Goal: Information Seeking & Learning: Learn about a topic

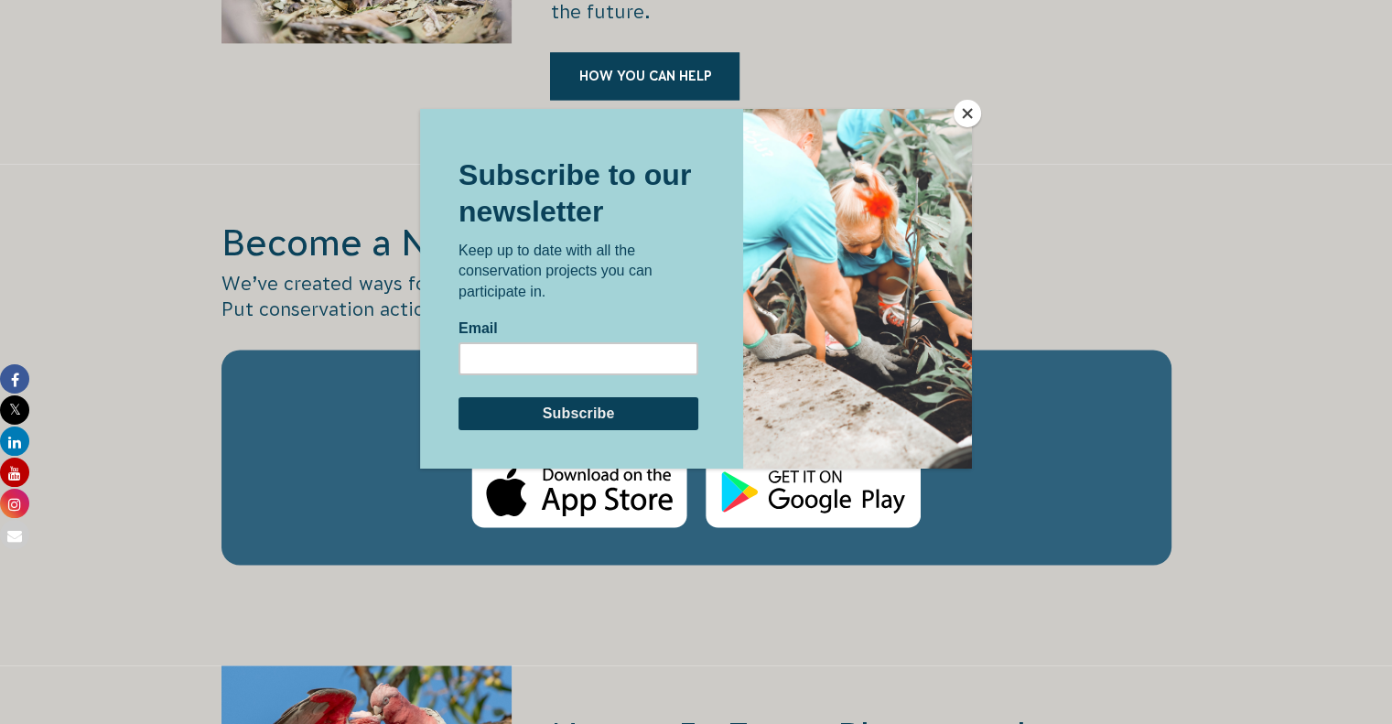
scroll to position [2966, 0]
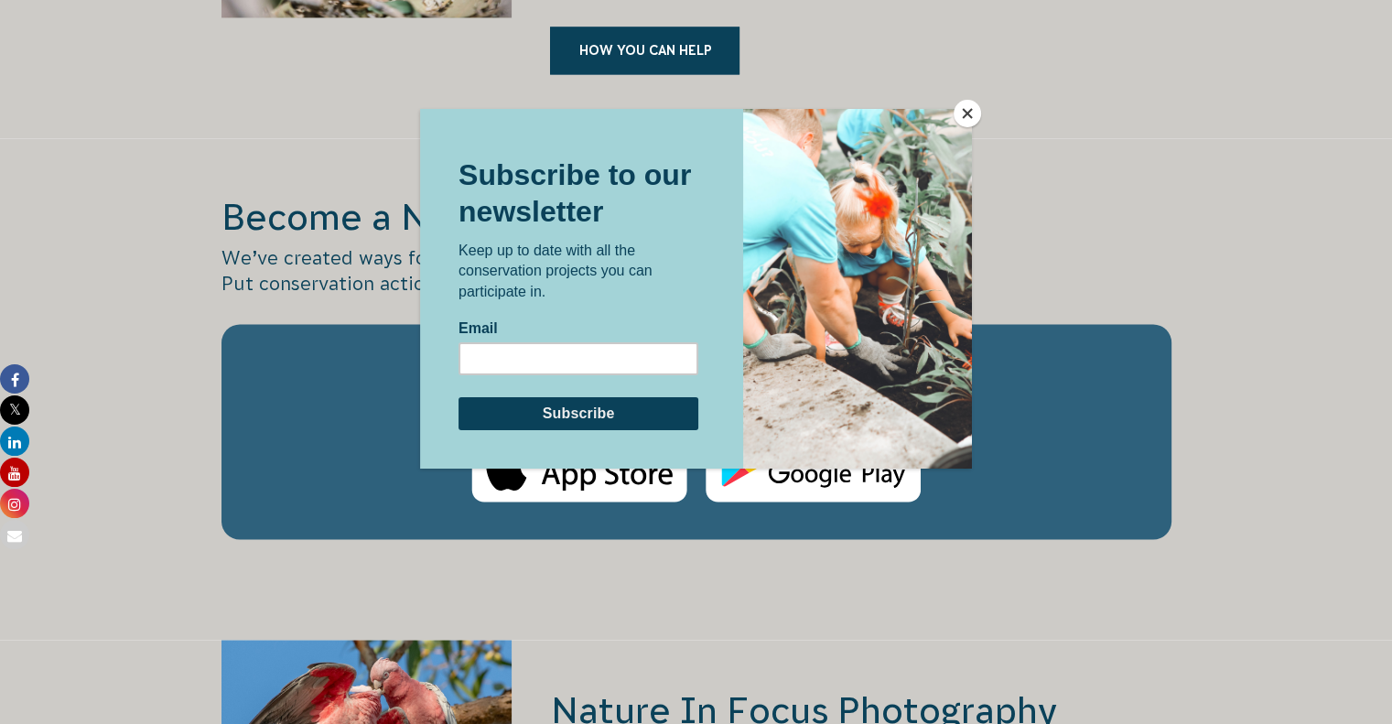
click at [974, 109] on button "Close" at bounding box center [967, 113] width 27 height 27
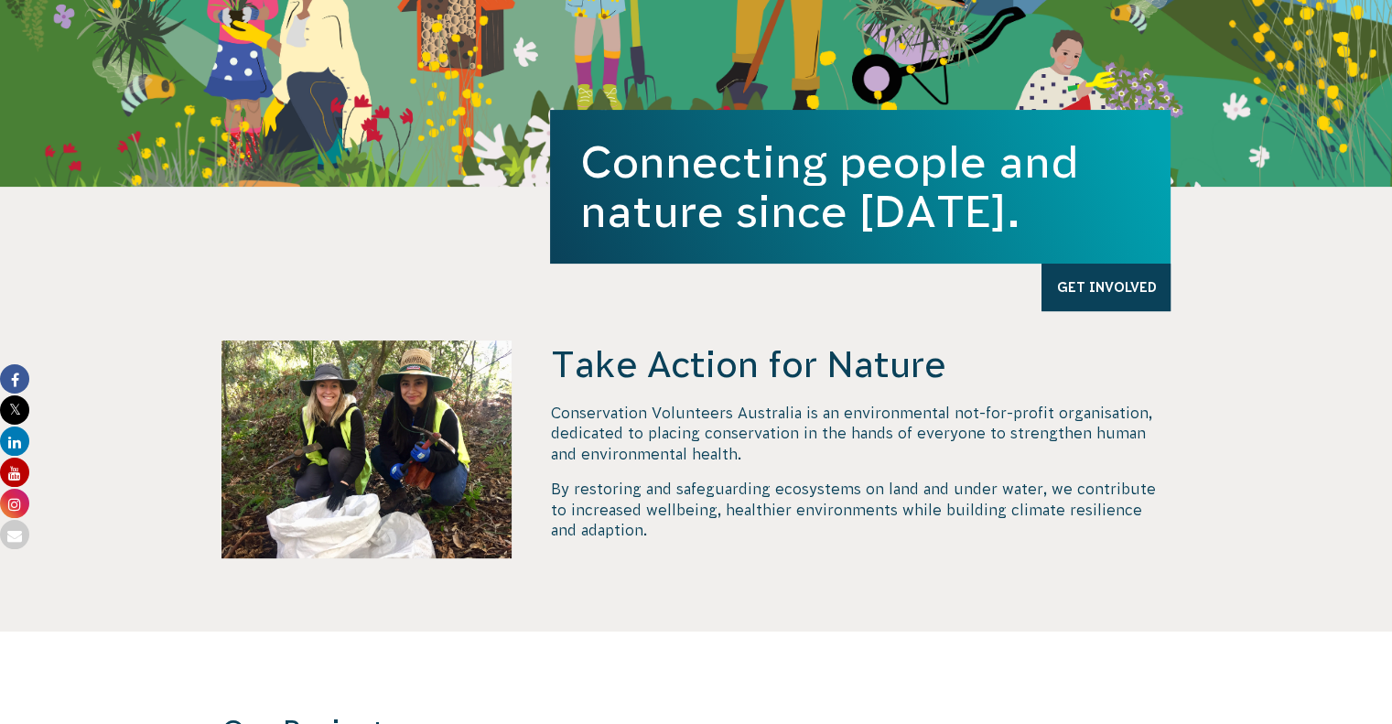
scroll to position [463, 0]
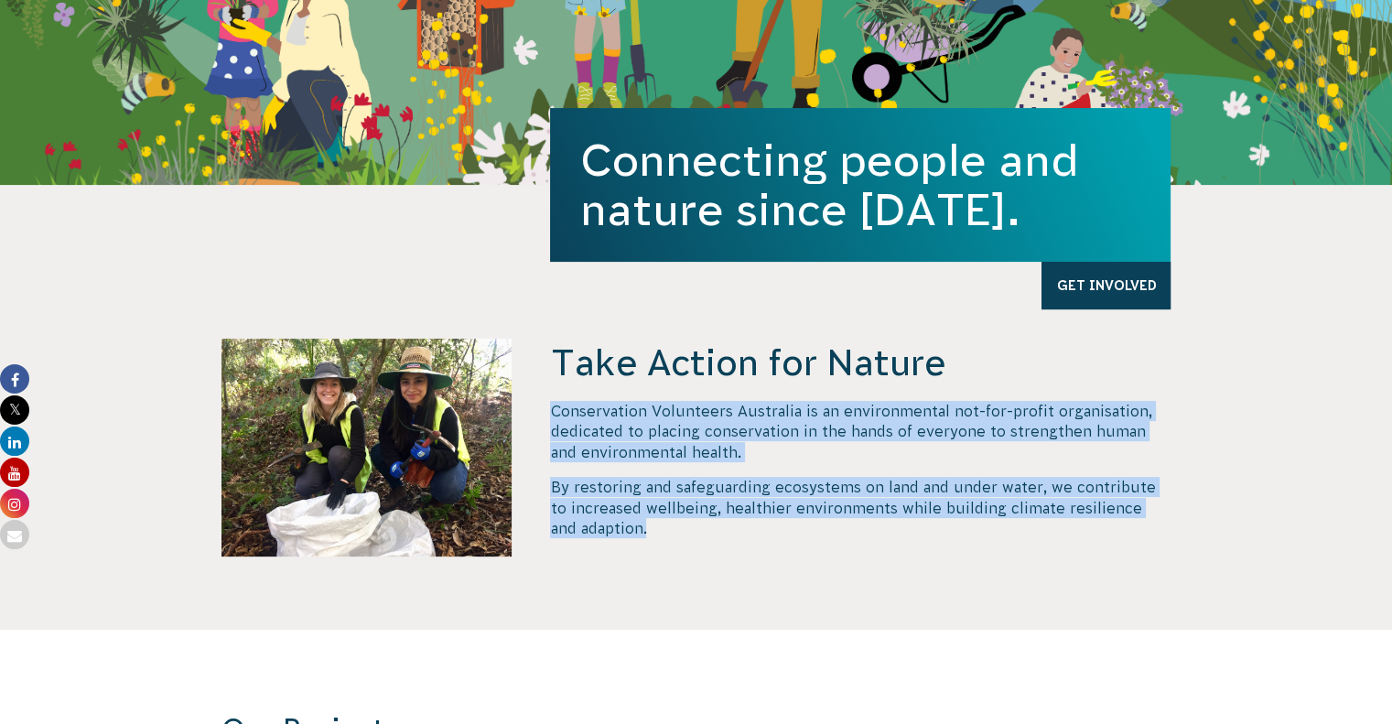
drag, startPoint x: 546, startPoint y: 410, endPoint x: 669, endPoint y: 547, distance: 184.1
click at [669, 547] on div "Take Action for Nature Conservation Volunteers Australia is an environmental no…" at bounding box center [696, 484] width 989 height 291
copy div "Conservation Volunteers Australia is an environmental not-for-profit organisati…"
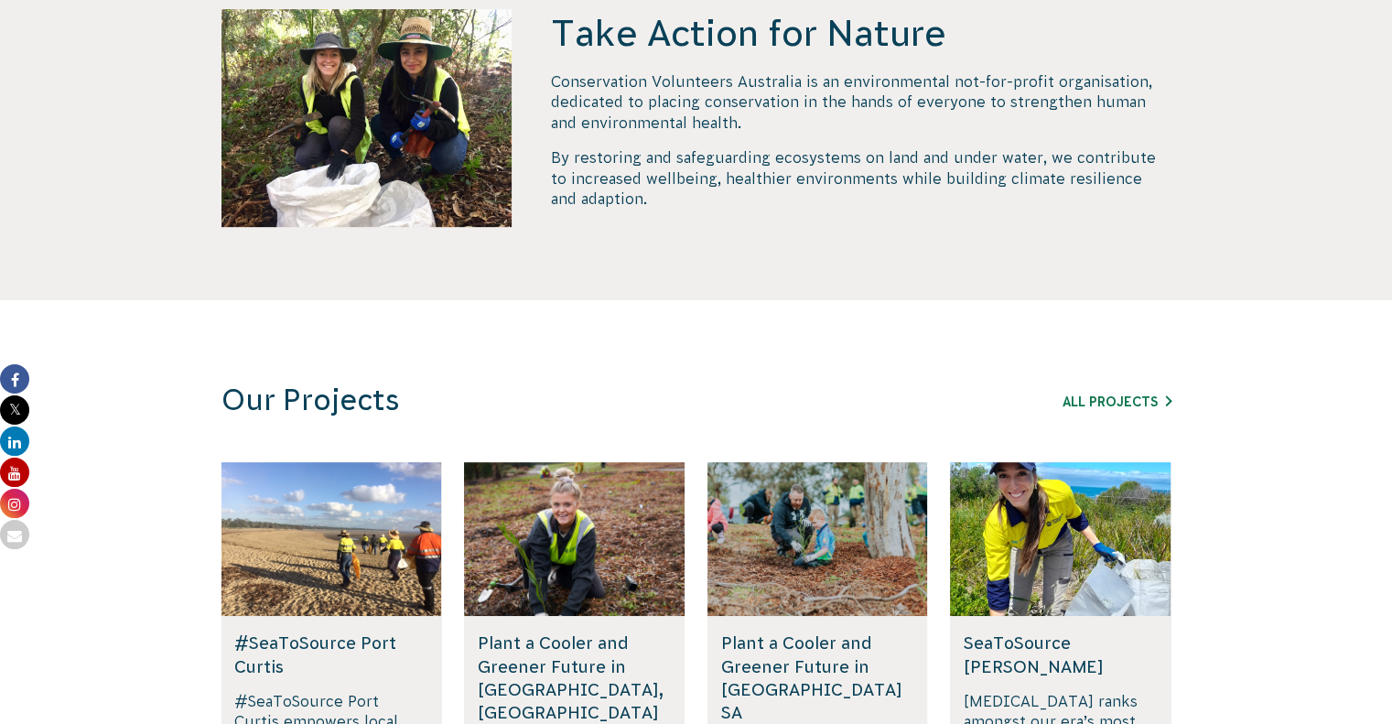
click at [565, 402] on h3 "Our Projects" at bounding box center [573, 401] width 703 height 36
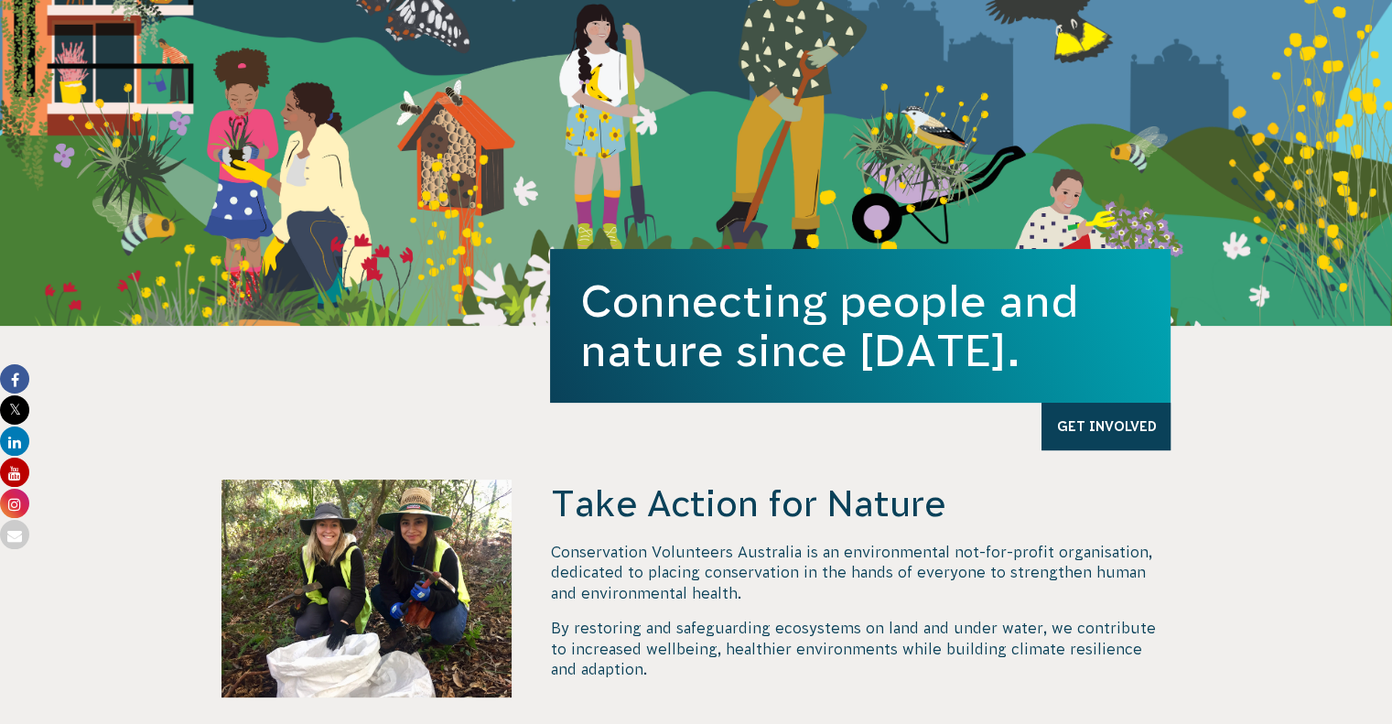
scroll to position [0, 0]
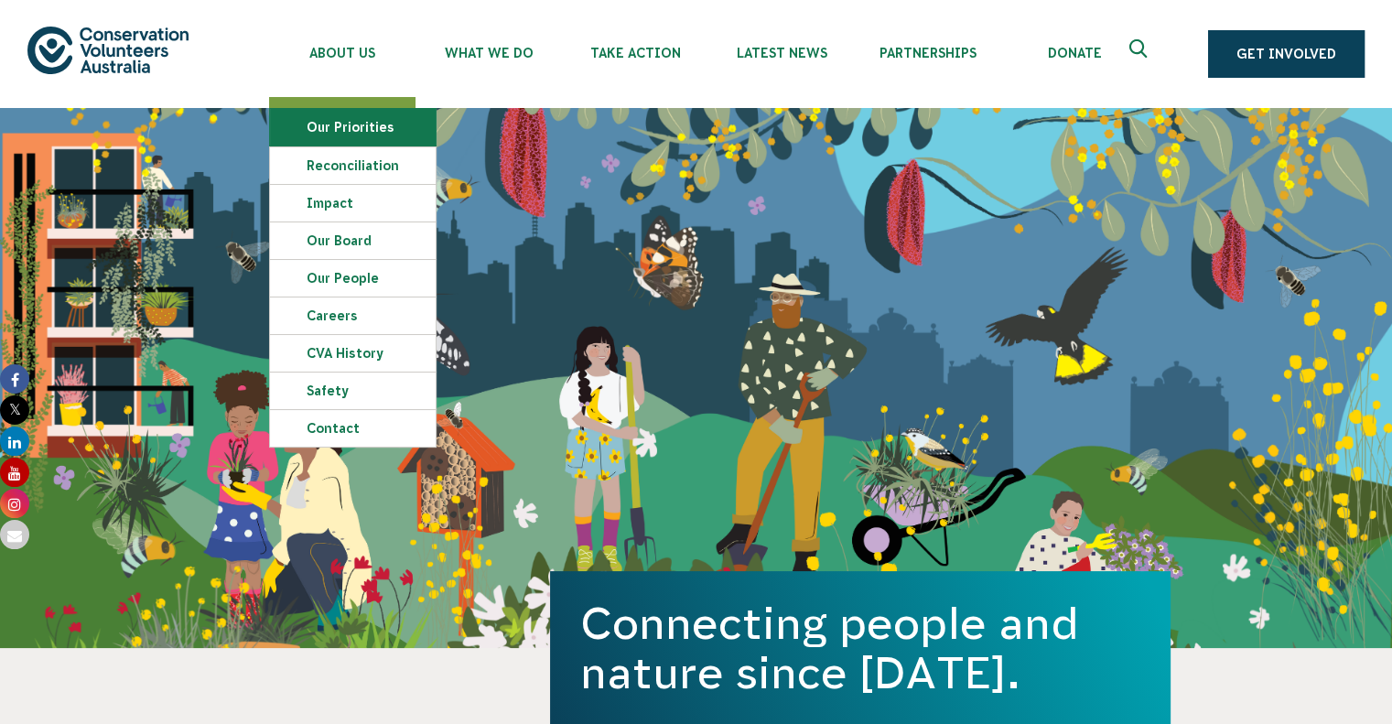
click at [354, 120] on link "Our Priorities" at bounding box center [353, 127] width 166 height 37
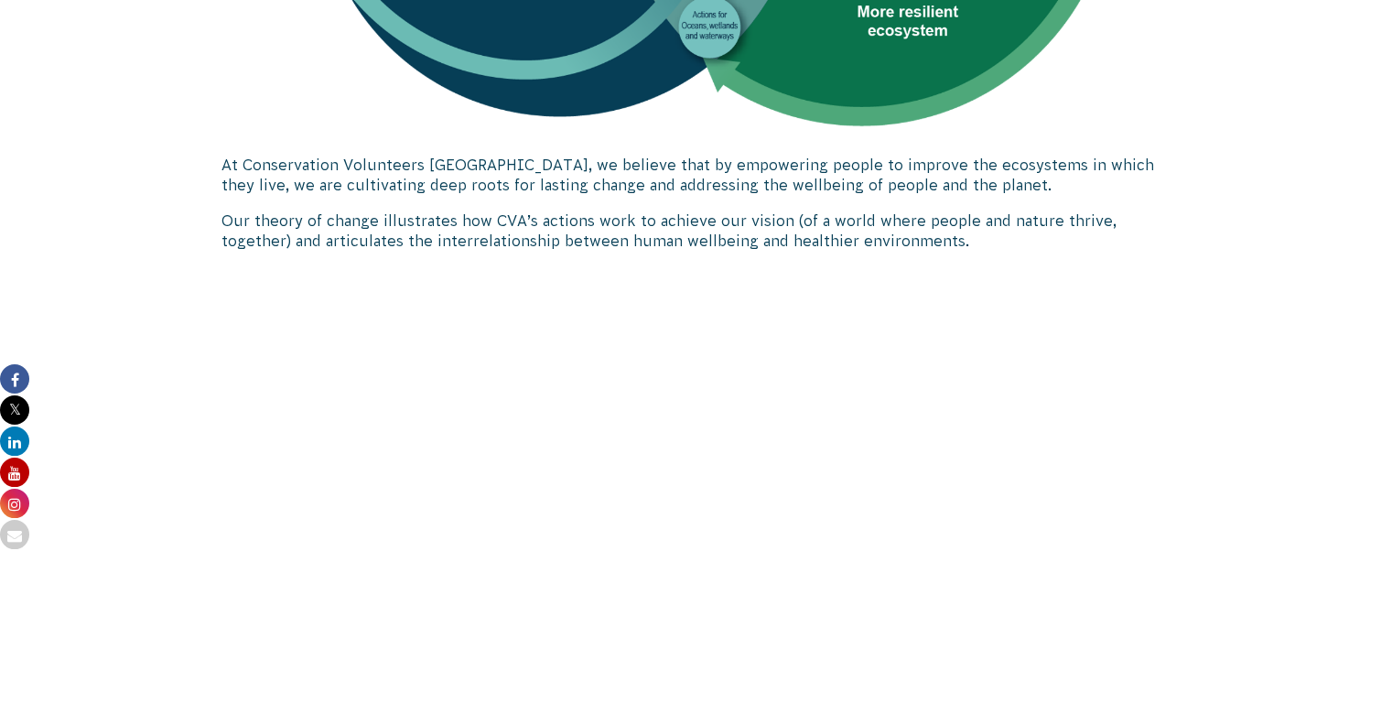
scroll to position [1618, 0]
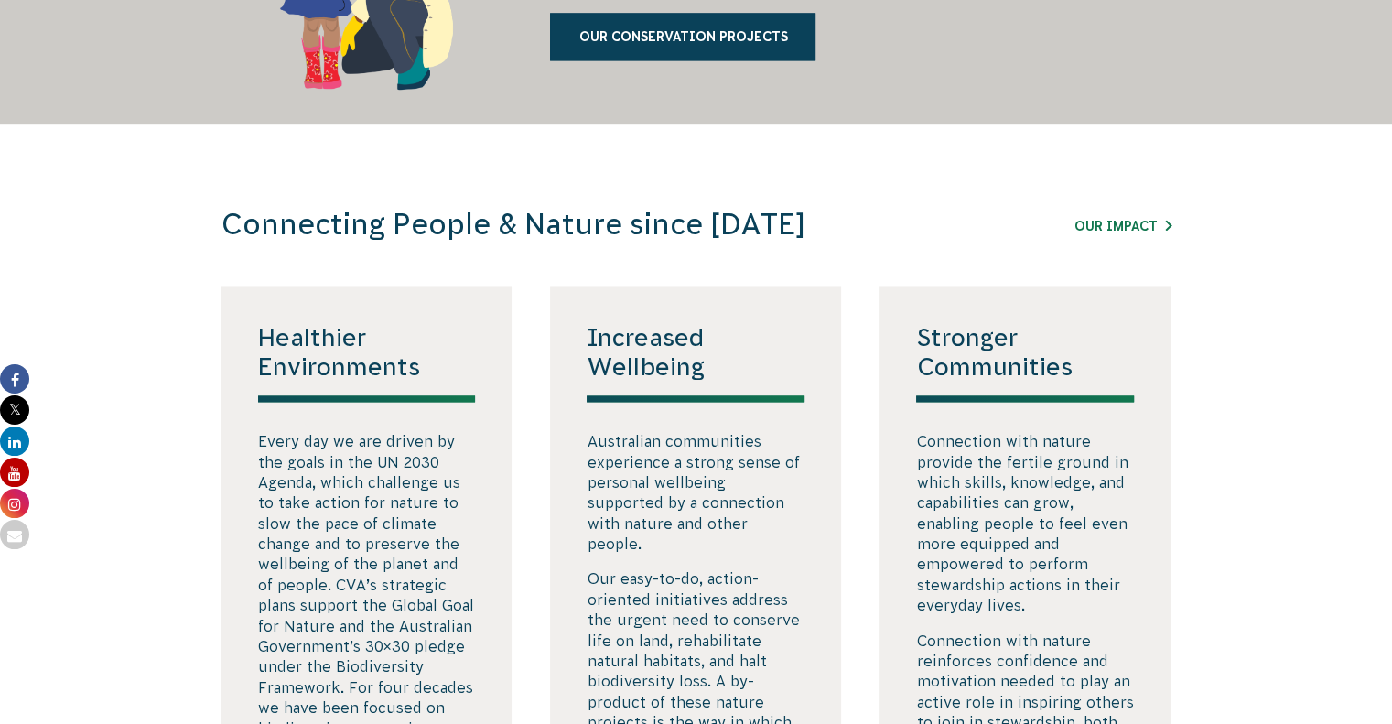
click at [1262, 454] on section "Connecting People & Nature since 1982 Our impact Healthier Environments Every d…" at bounding box center [696, 669] width 1392 height 1090
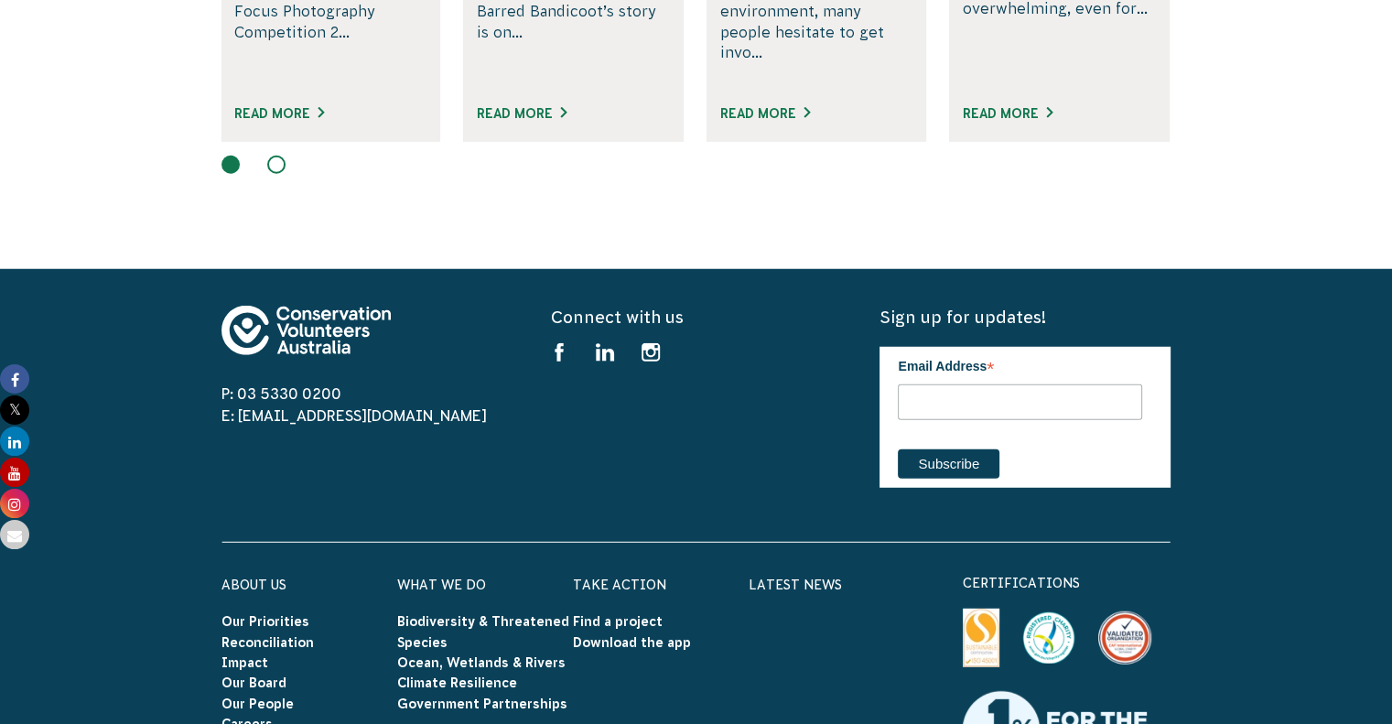
scroll to position [5280, 0]
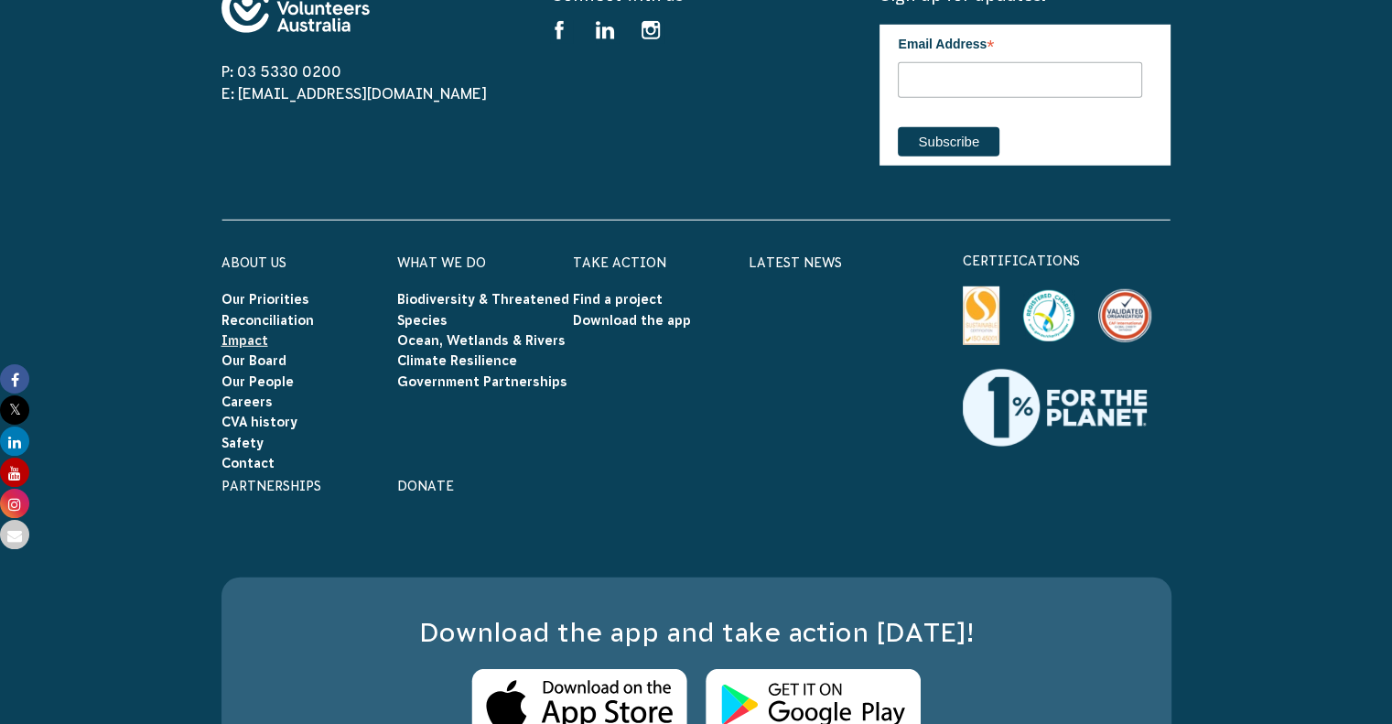
click at [261, 333] on link "Impact" at bounding box center [245, 340] width 47 height 15
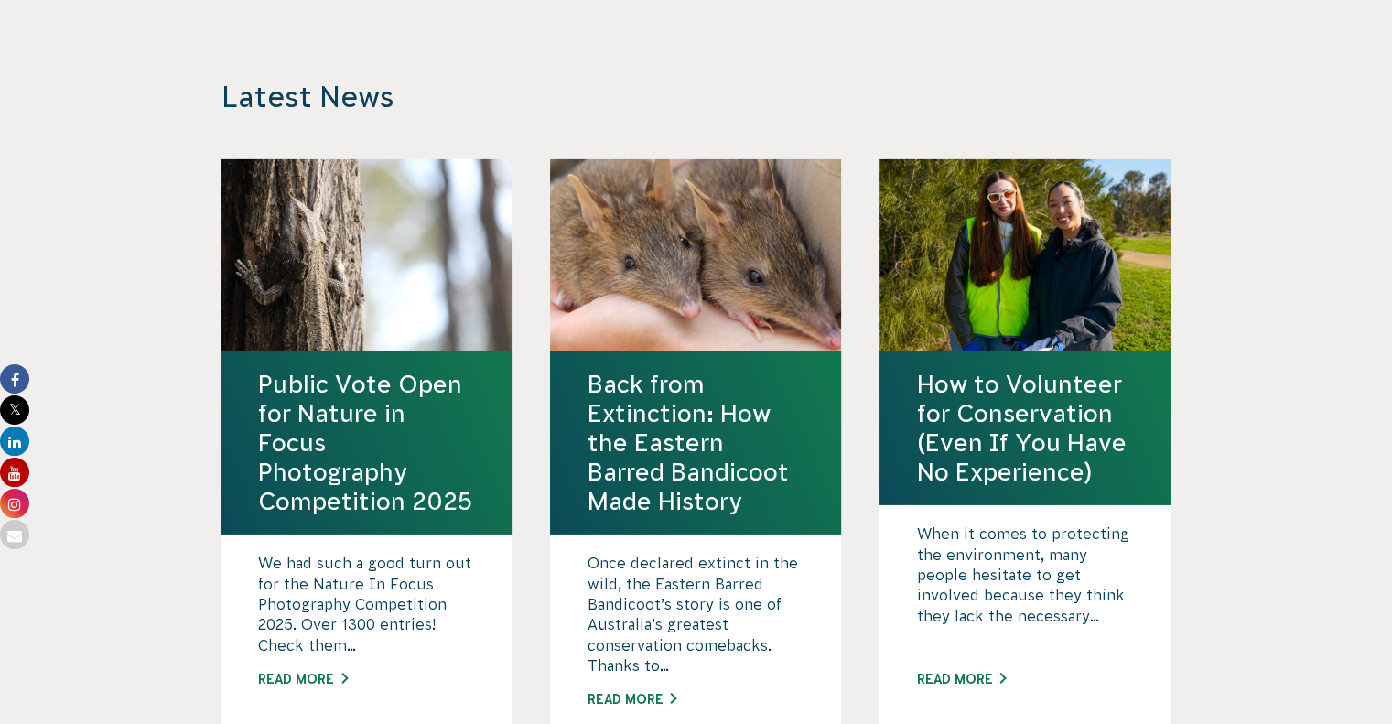
scroll to position [5950, 0]
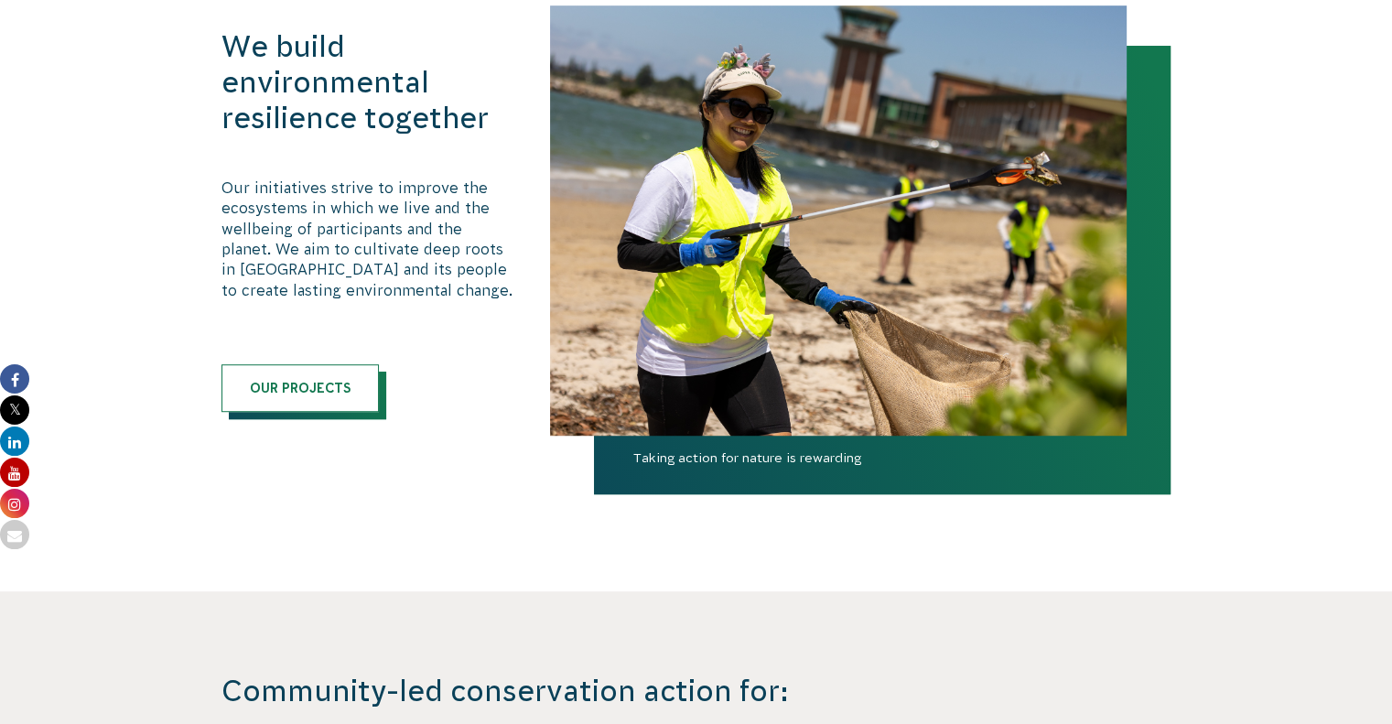
scroll to position [1081, 0]
click at [930, 208] on img at bounding box center [838, 220] width 577 height 430
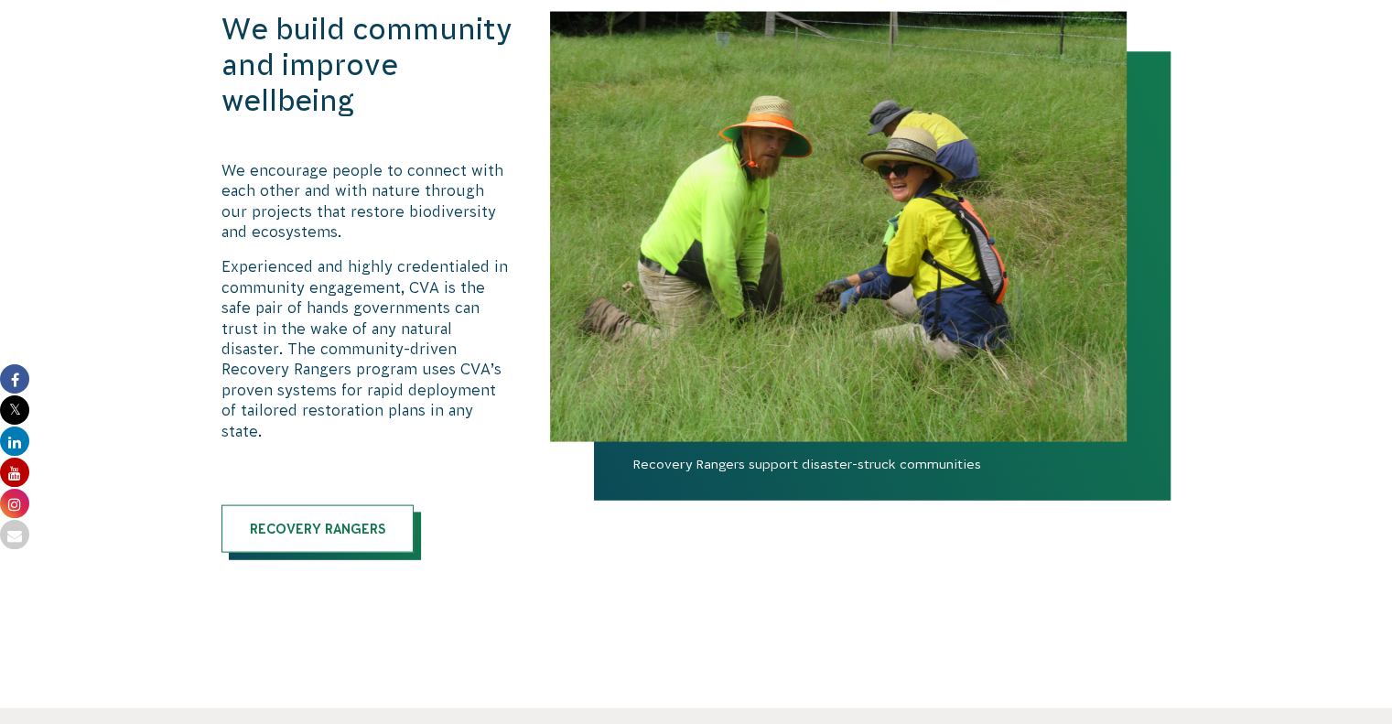
scroll to position [3731, 0]
click at [295, 529] on link "Recovery Rangers" at bounding box center [318, 529] width 192 height 48
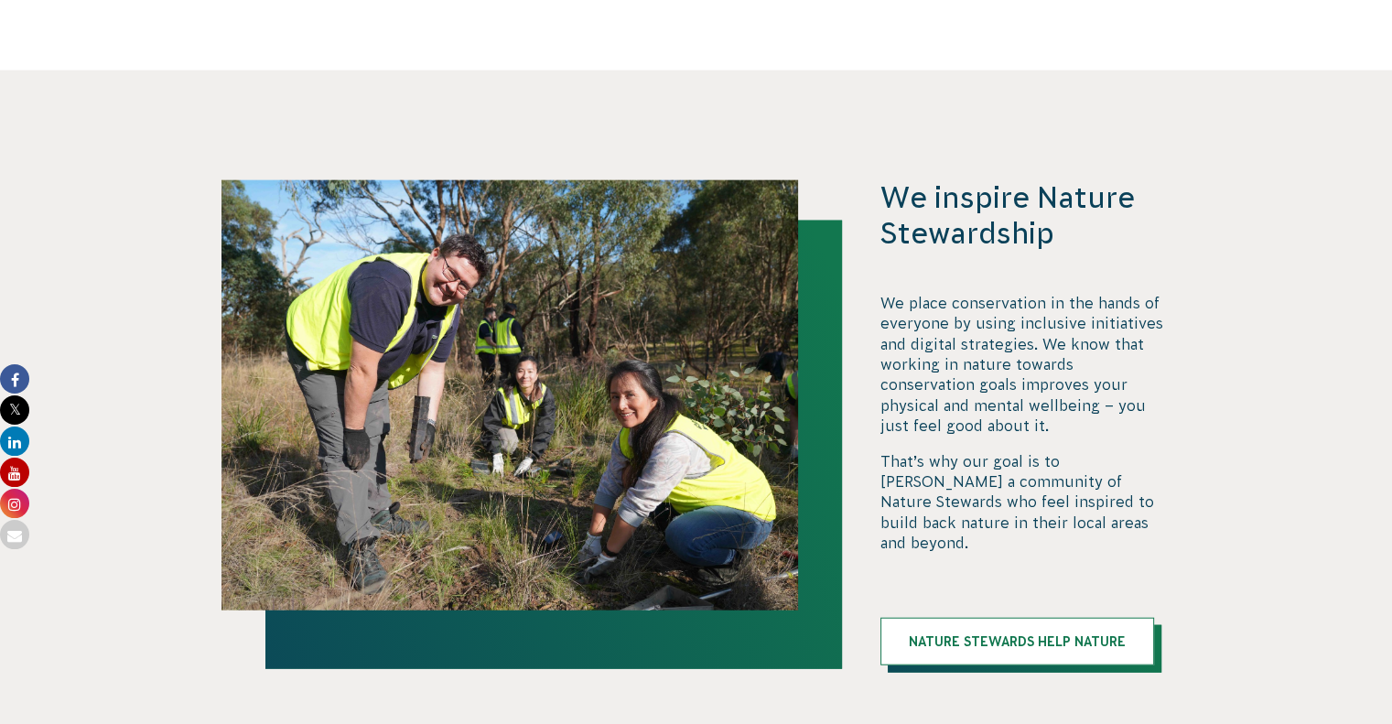
scroll to position [4373, 0]
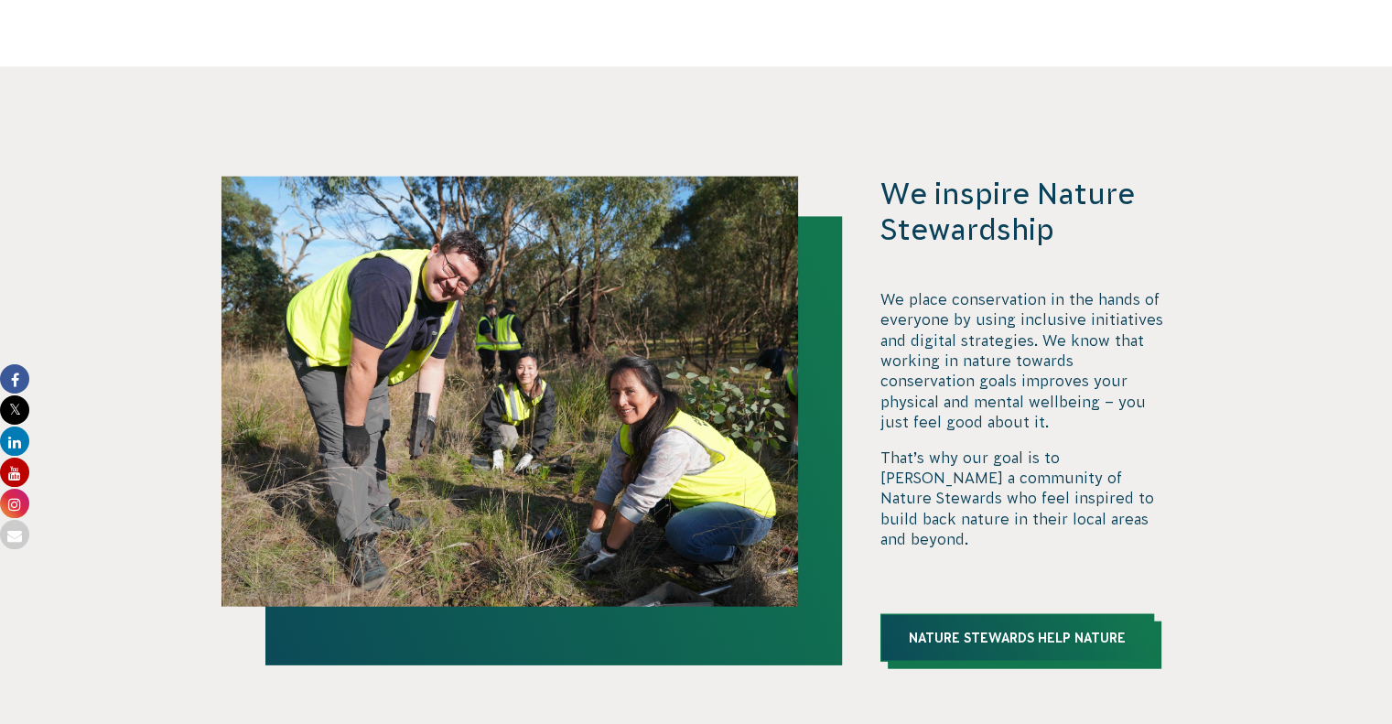
click at [922, 614] on link "Nature Stewards help nature" at bounding box center [1018, 638] width 274 height 48
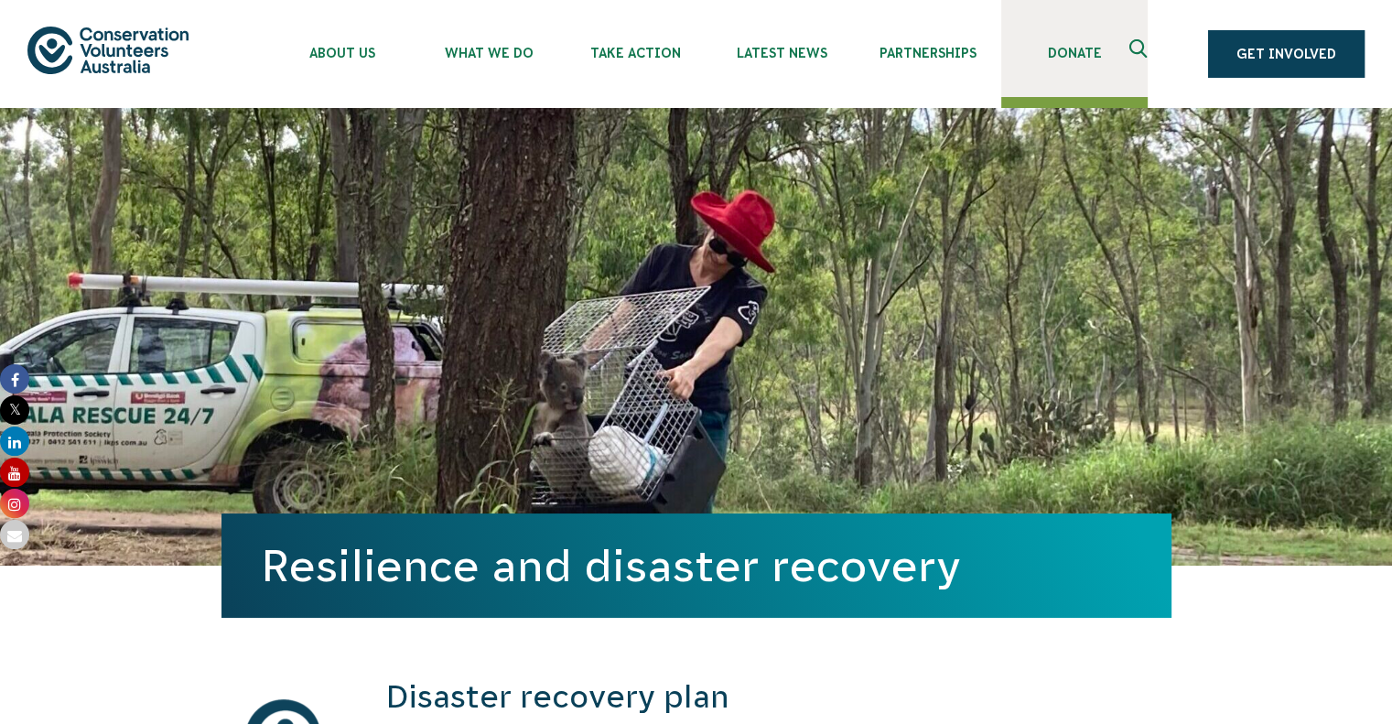
click at [1063, 54] on span "Donate" at bounding box center [1074, 53] width 146 height 15
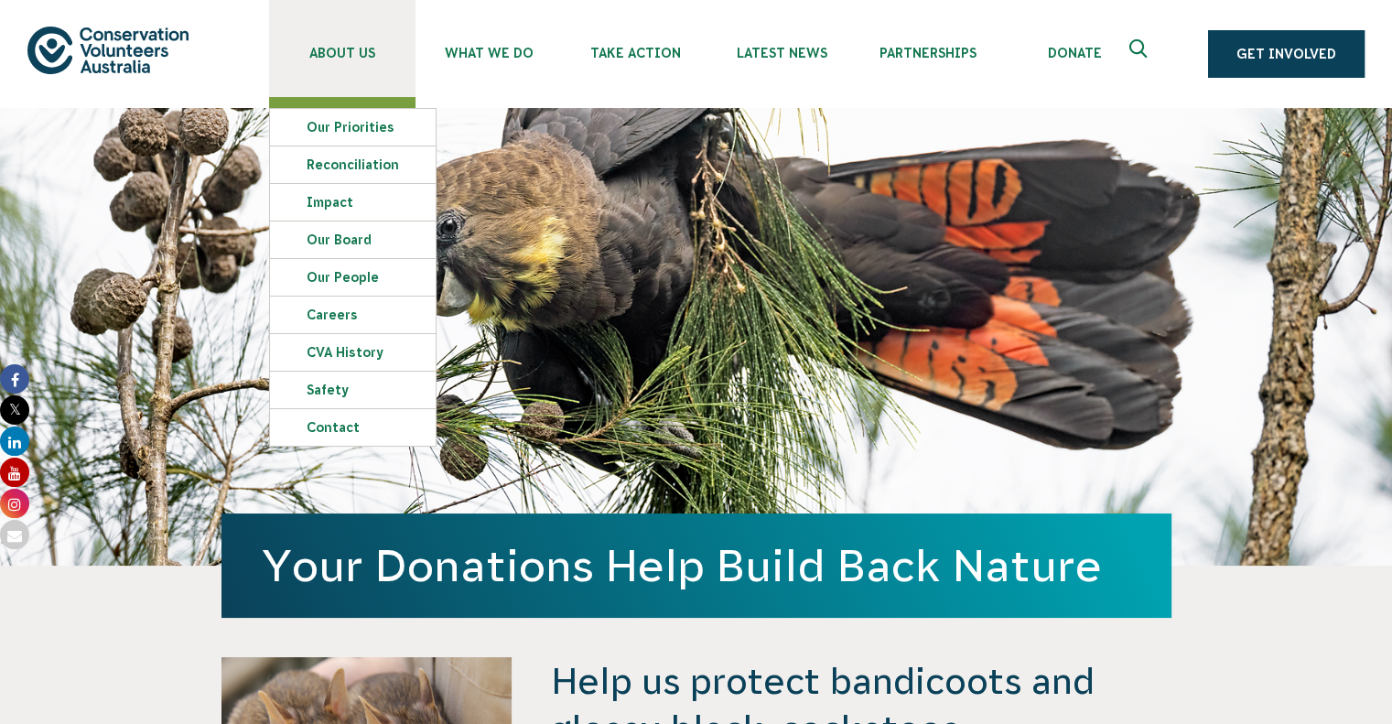
click at [344, 48] on span "About Us" at bounding box center [342, 53] width 146 height 15
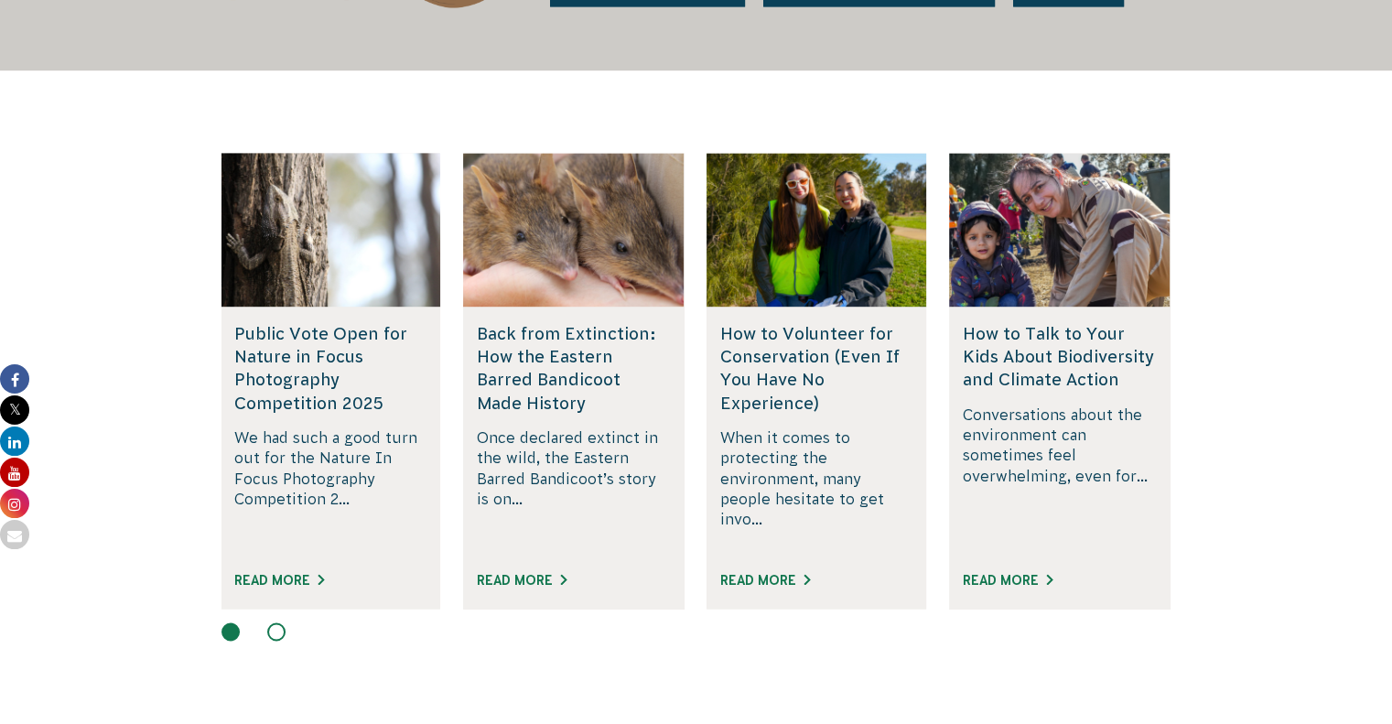
scroll to position [2728, 0]
